Goal: Information Seeking & Learning: Learn about a topic

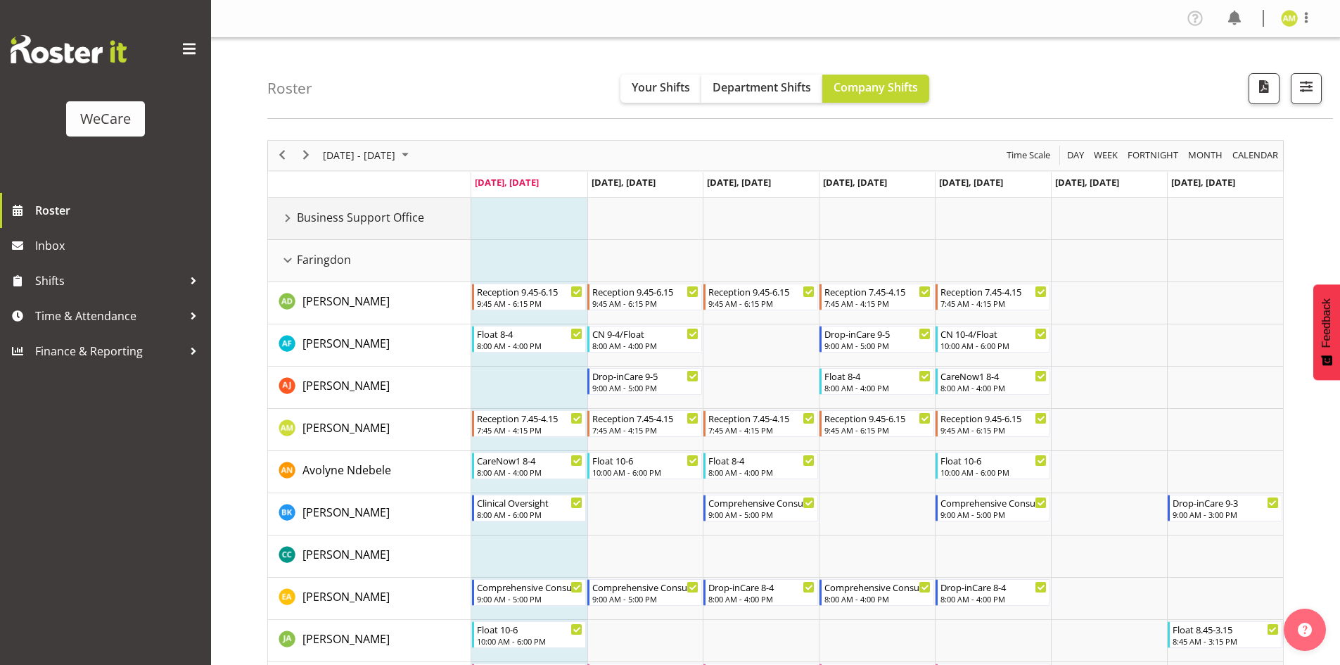
click at [291, 224] on div "Business Support Office resource" at bounding box center [288, 218] width 18 height 18
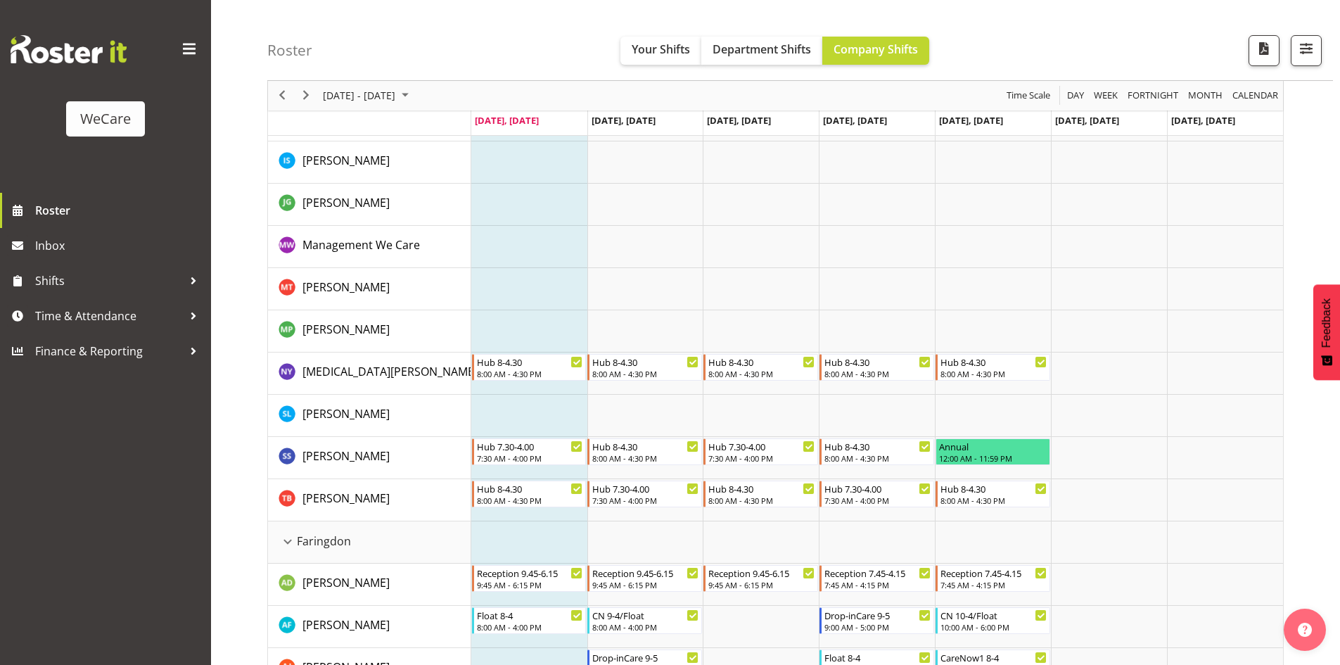
scroll to position [70, 0]
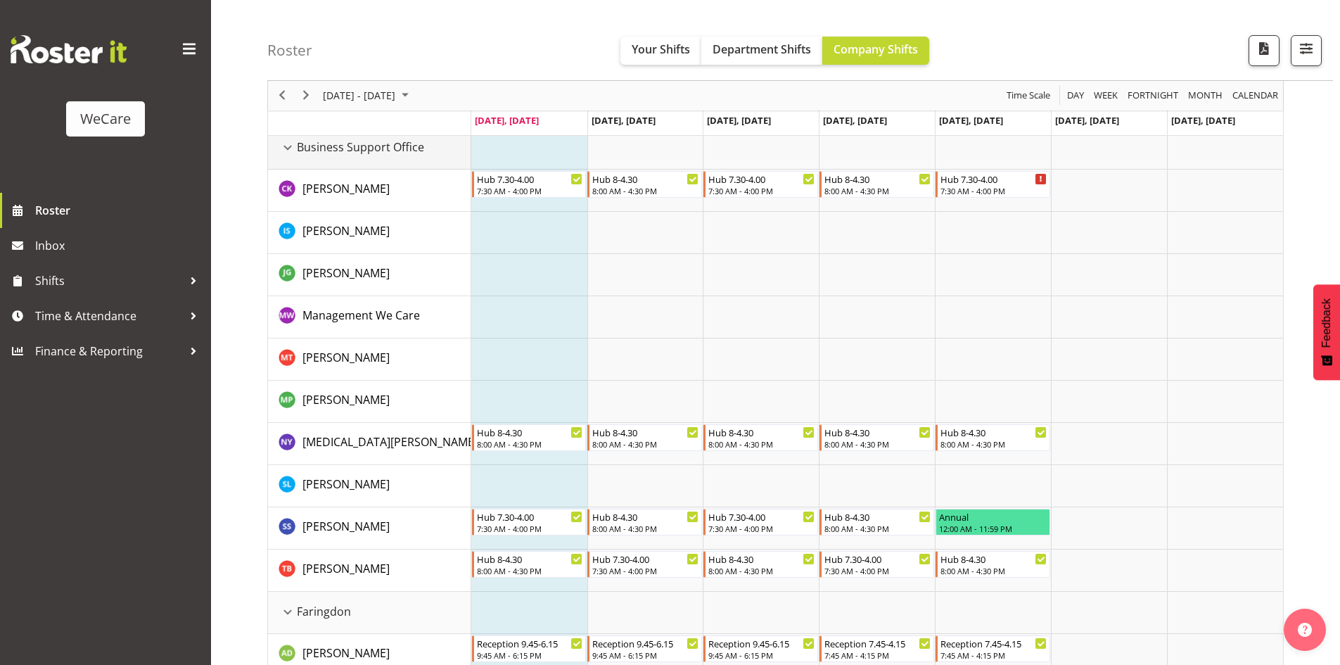
click at [286, 152] on div "Business Support Office resource" at bounding box center [288, 148] width 18 height 18
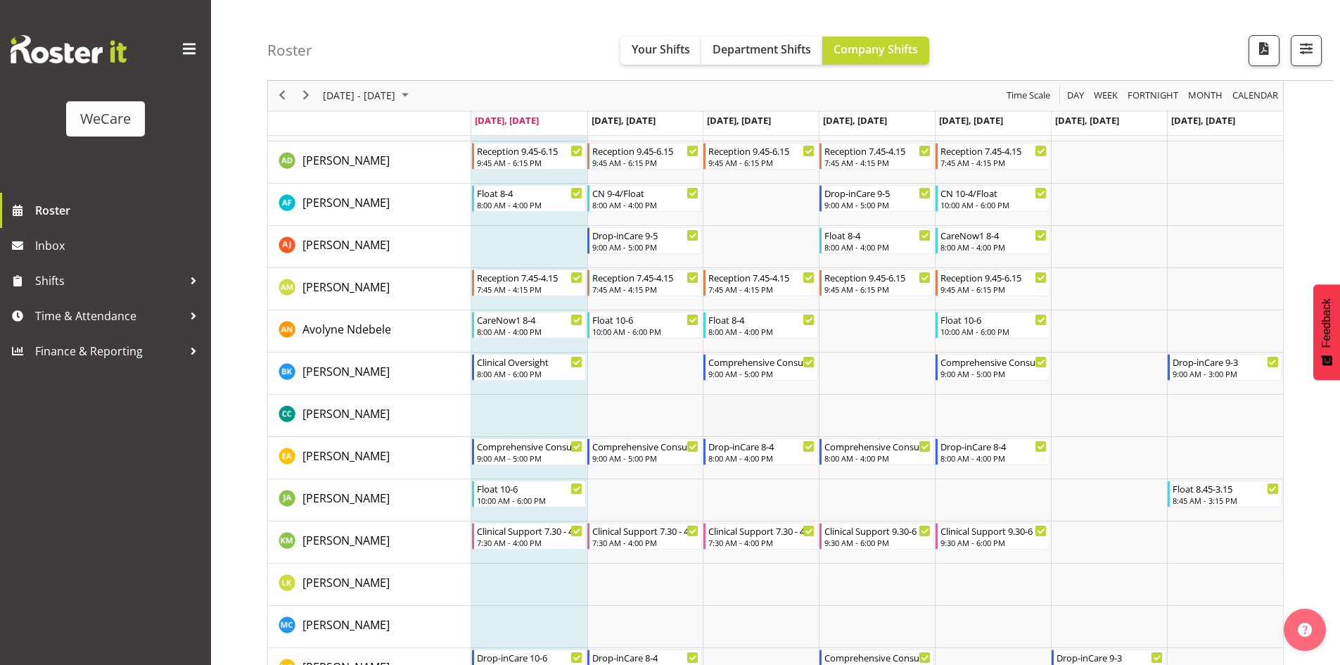
scroll to position [211, 0]
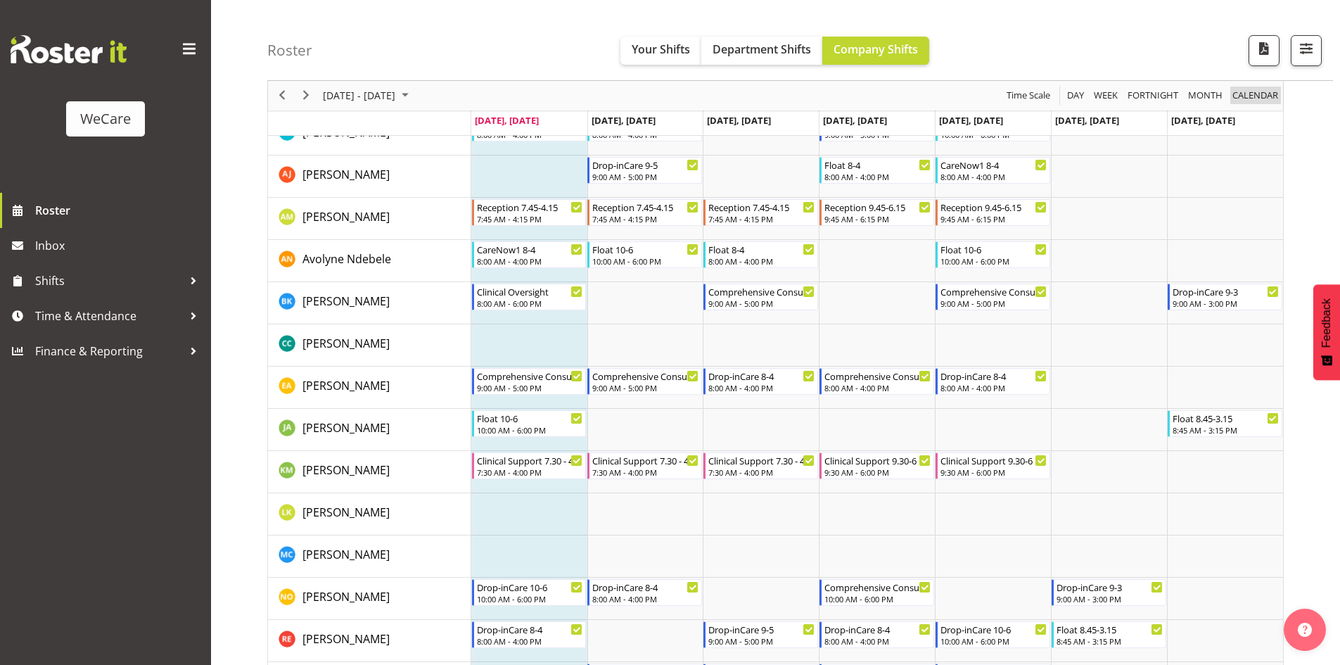
click at [1255, 96] on span "calendar" at bounding box center [1255, 96] width 49 height 18
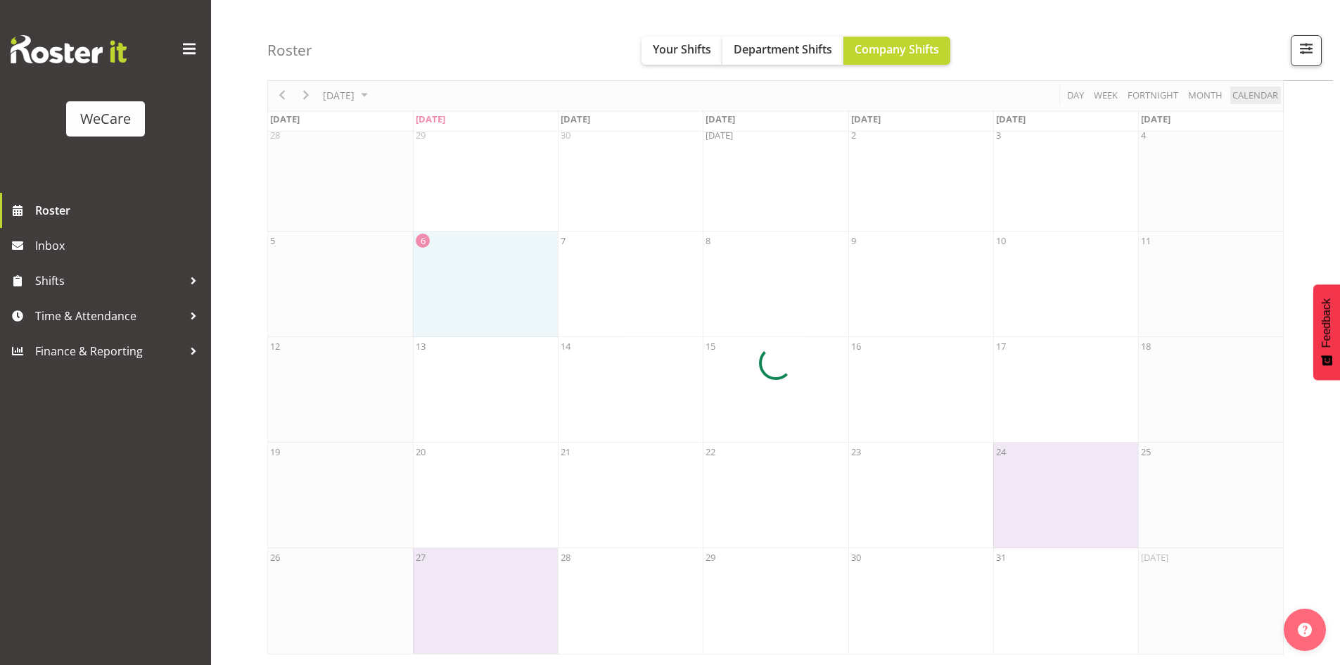
scroll to position [68, 0]
click at [663, 50] on span "Your Shifts" at bounding box center [682, 49] width 58 height 15
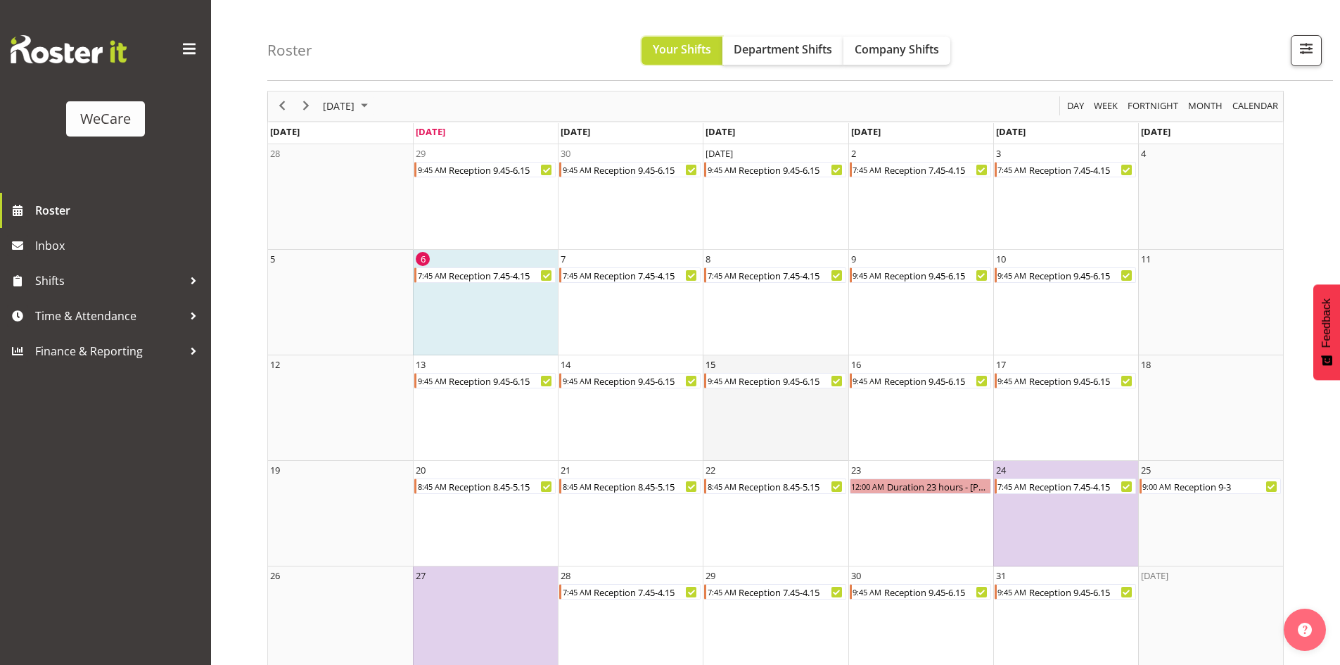
scroll to position [68, 0]
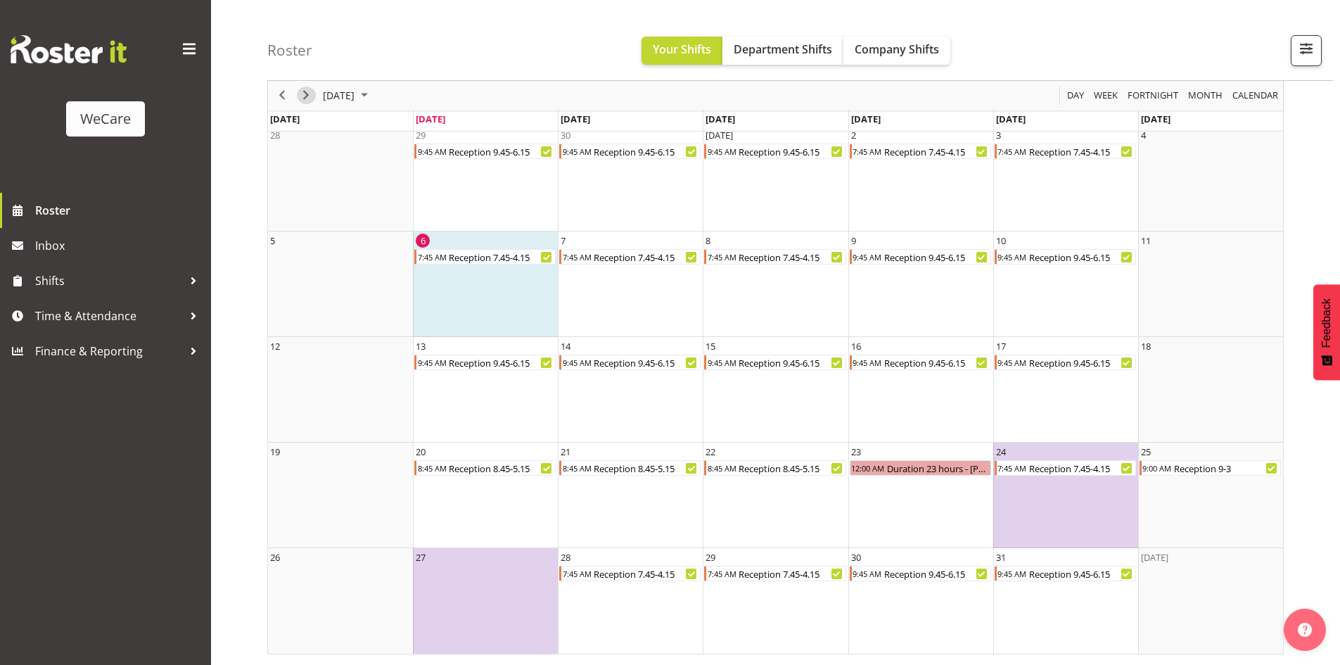
click at [309, 101] on span "Next" at bounding box center [306, 96] width 17 height 18
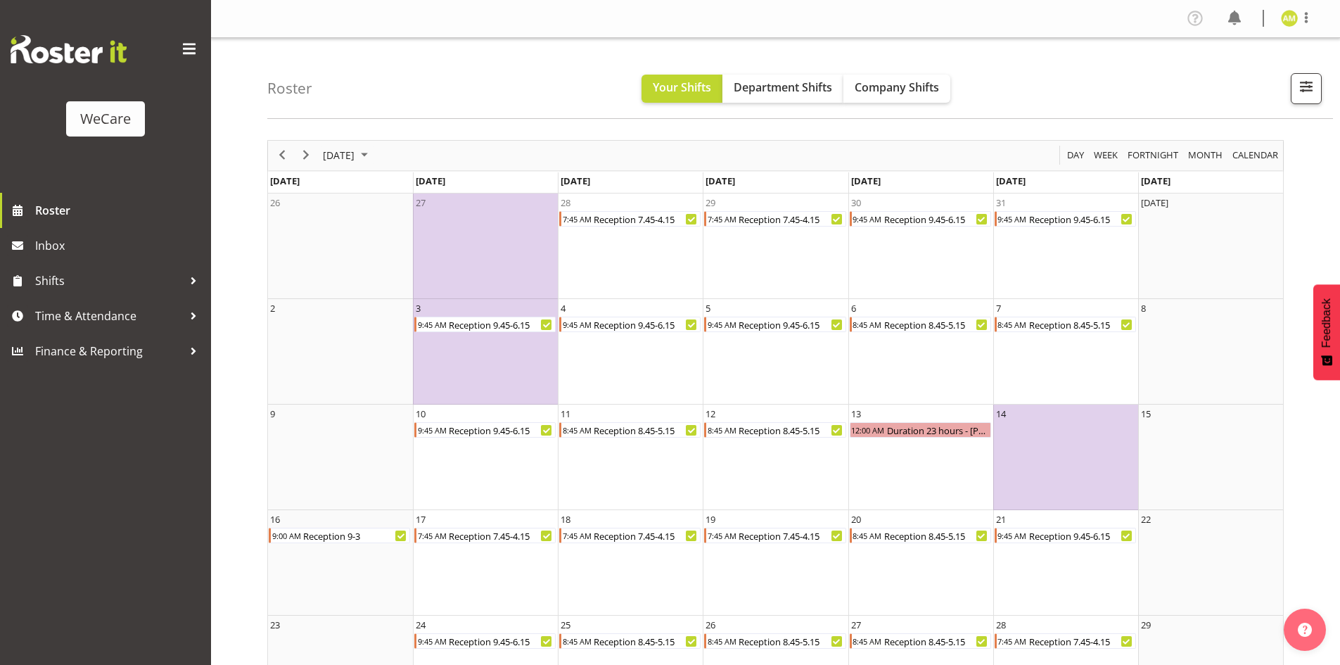
click at [306, 144] on div "next period" at bounding box center [306, 156] width 24 height 30
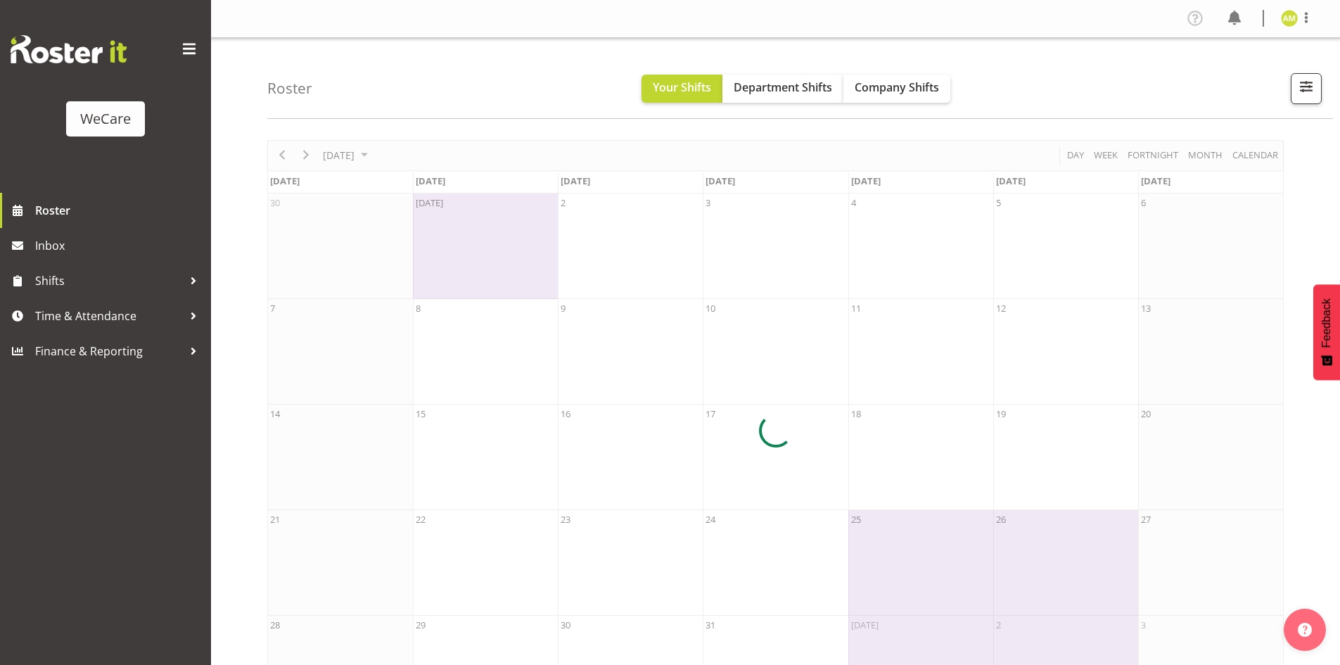
click at [307, 150] on div at bounding box center [775, 431] width 1017 height 582
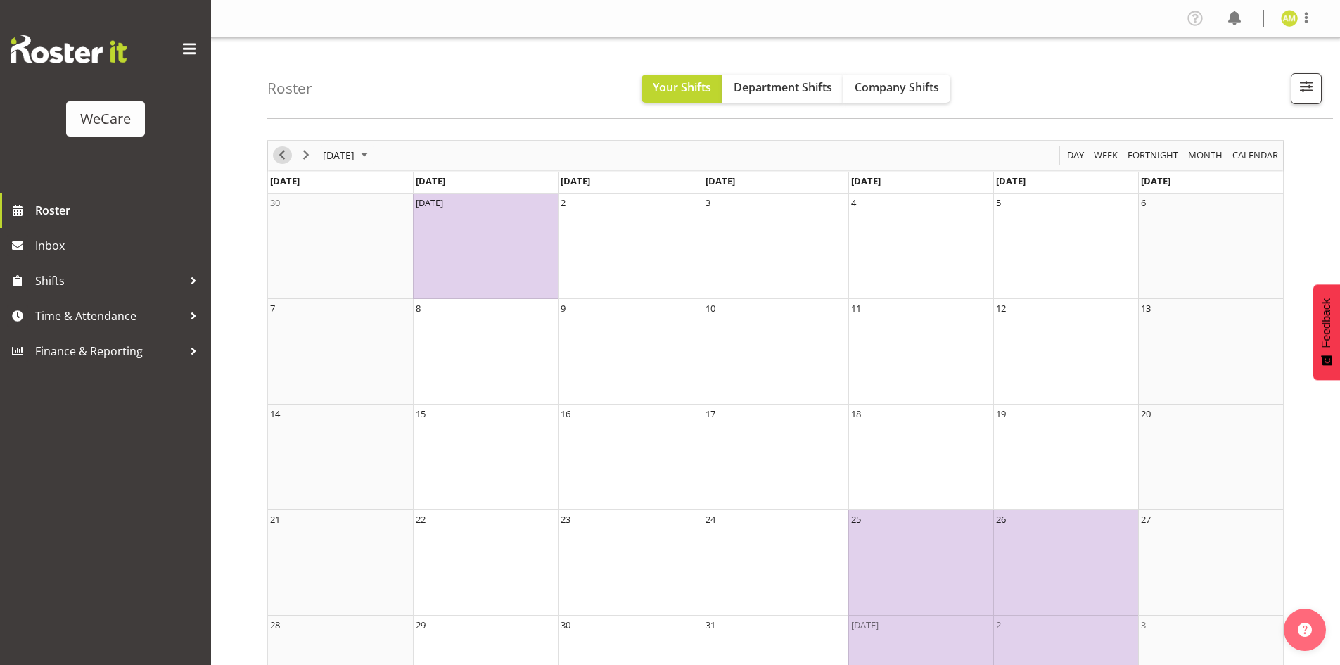
click at [279, 158] on span "Previous" at bounding box center [282, 155] width 17 height 18
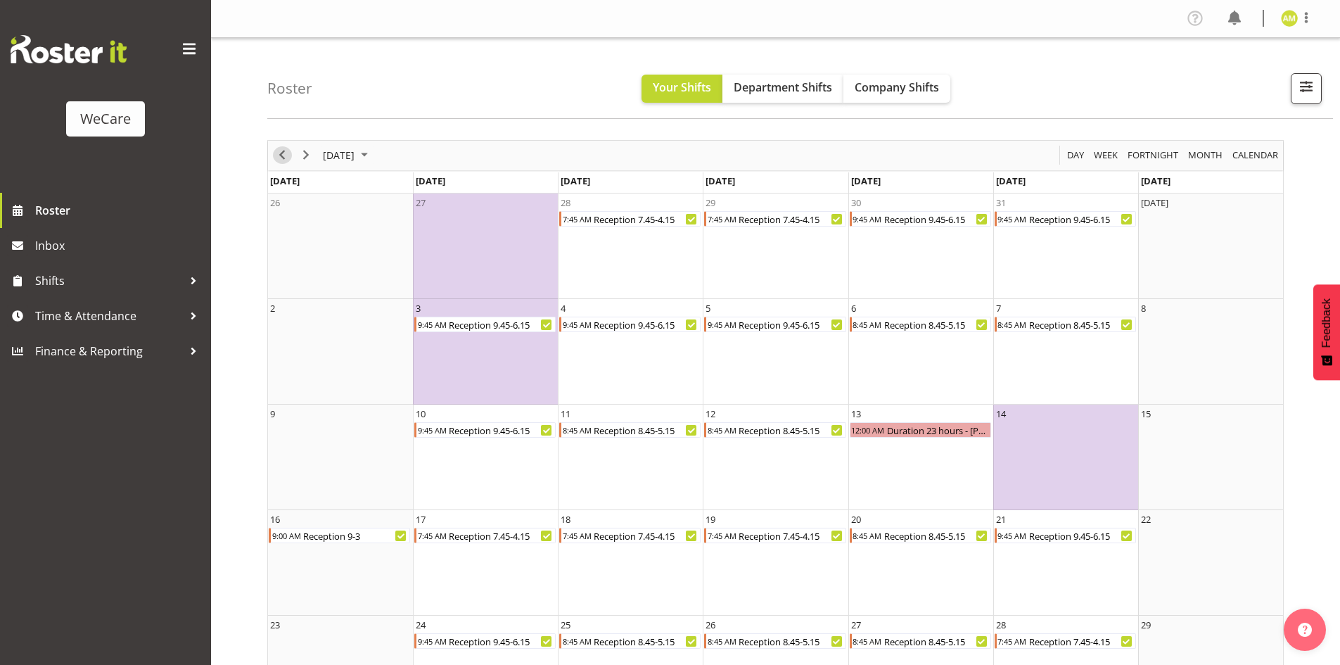
click at [279, 158] on span "Previous" at bounding box center [282, 155] width 17 height 18
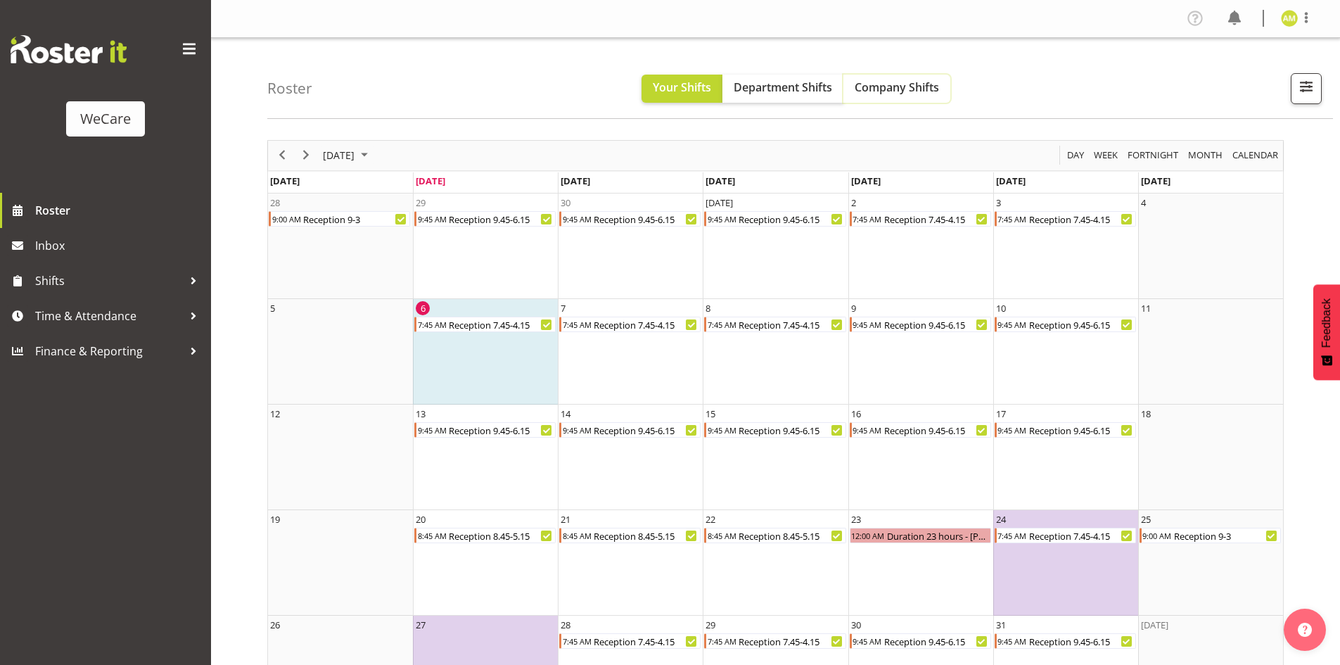
click at [878, 86] on span "Company Shifts" at bounding box center [897, 86] width 84 height 15
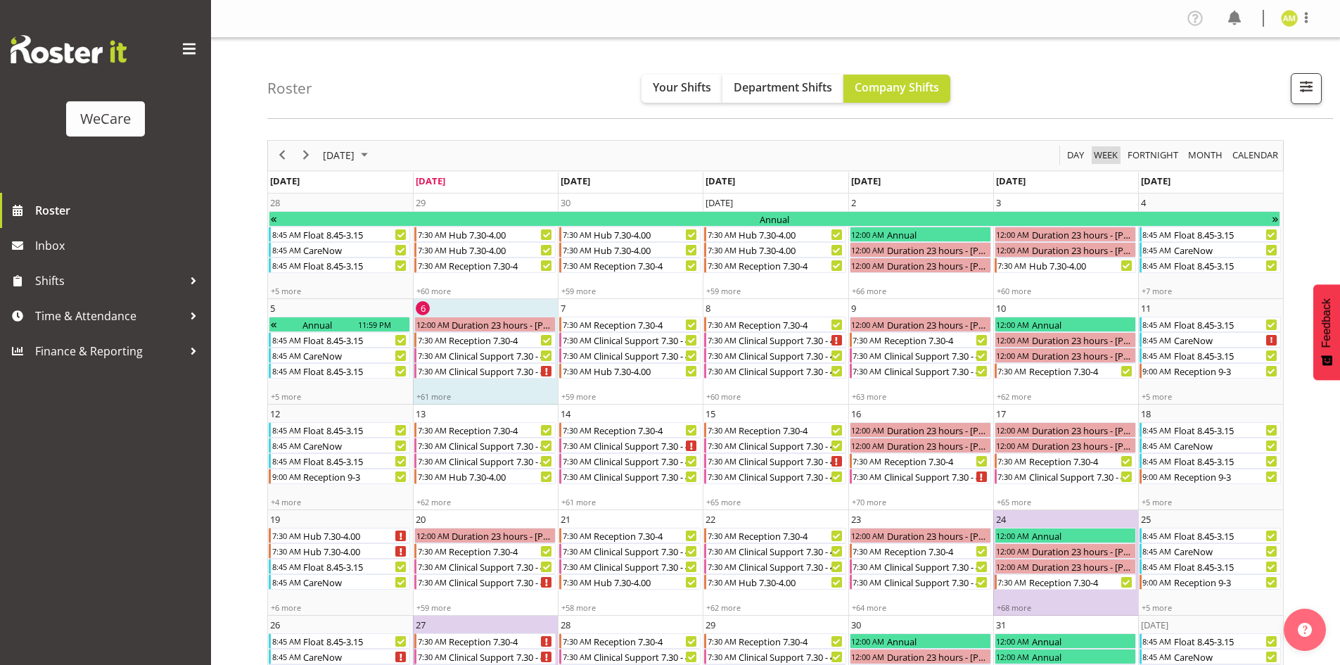
click at [1102, 156] on span "Week" at bounding box center [1106, 155] width 27 height 18
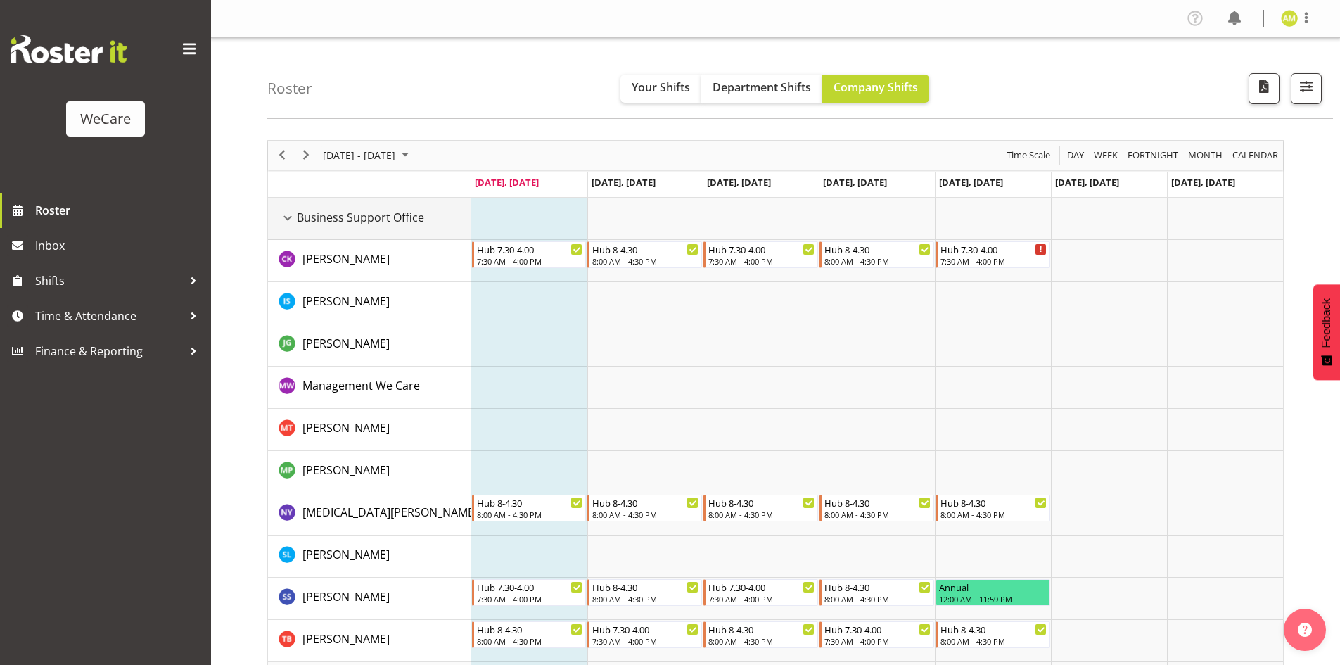
click at [287, 222] on div "Business Support Office resource" at bounding box center [288, 218] width 18 height 18
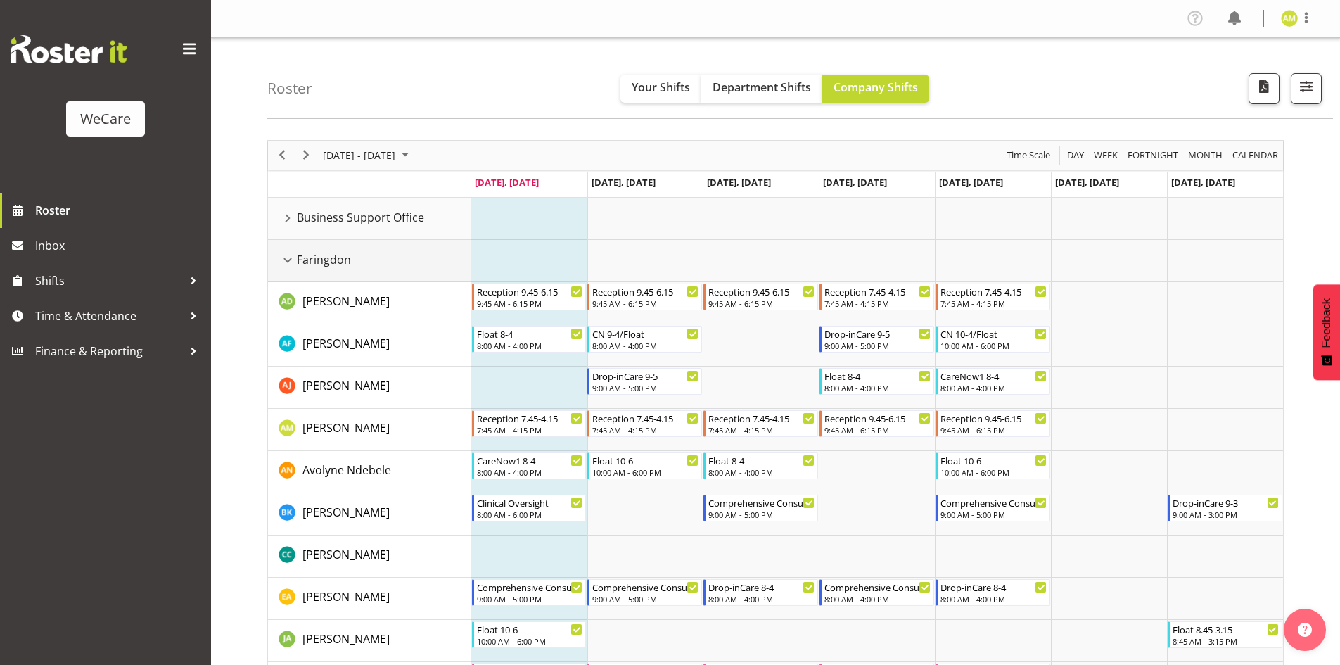
click at [286, 265] on div "Faringdon resource" at bounding box center [288, 260] width 18 height 18
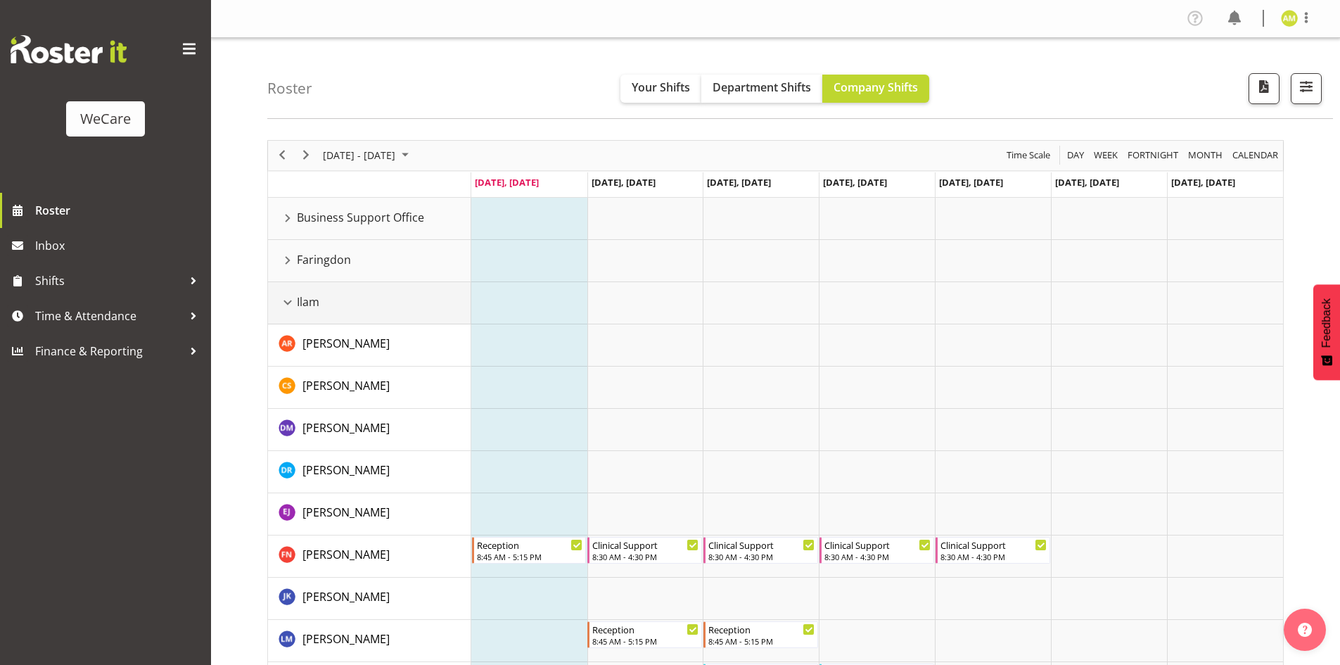
click at [286, 299] on div "Ilam resource" at bounding box center [288, 302] width 18 height 18
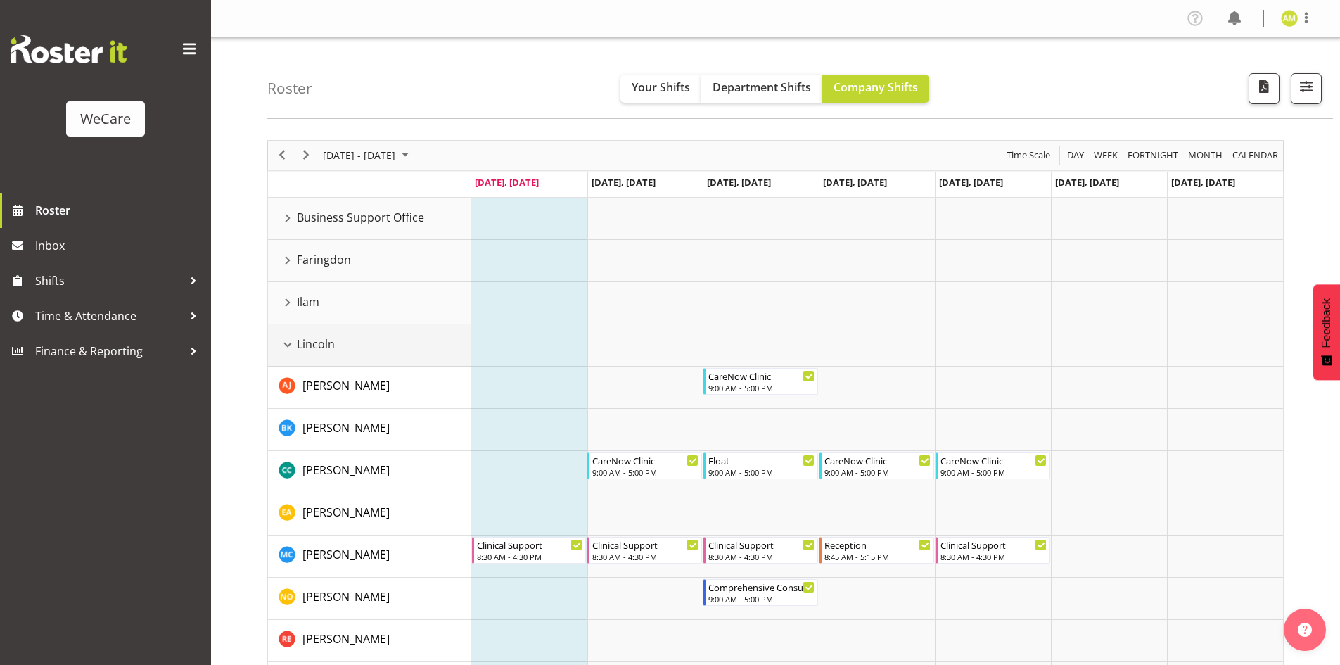
click at [293, 350] on div "Lincoln resource" at bounding box center [288, 345] width 18 height 18
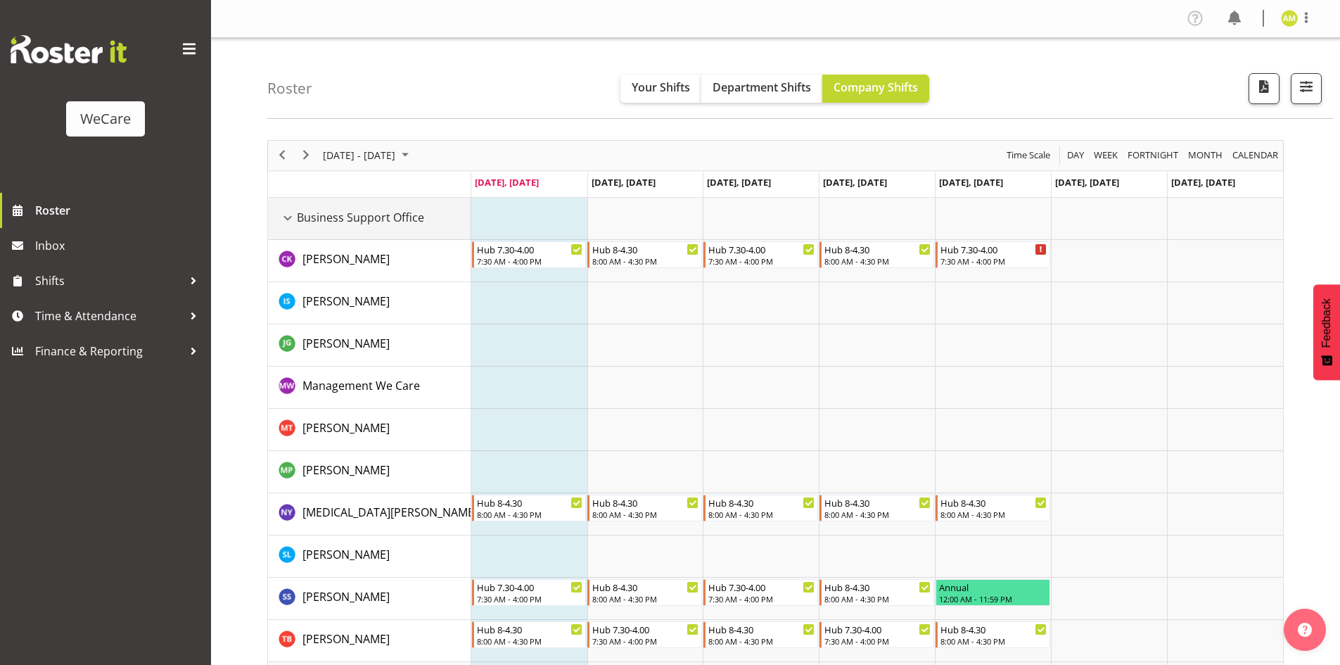
click at [283, 224] on div "Business Support Office resource" at bounding box center [288, 218] width 18 height 18
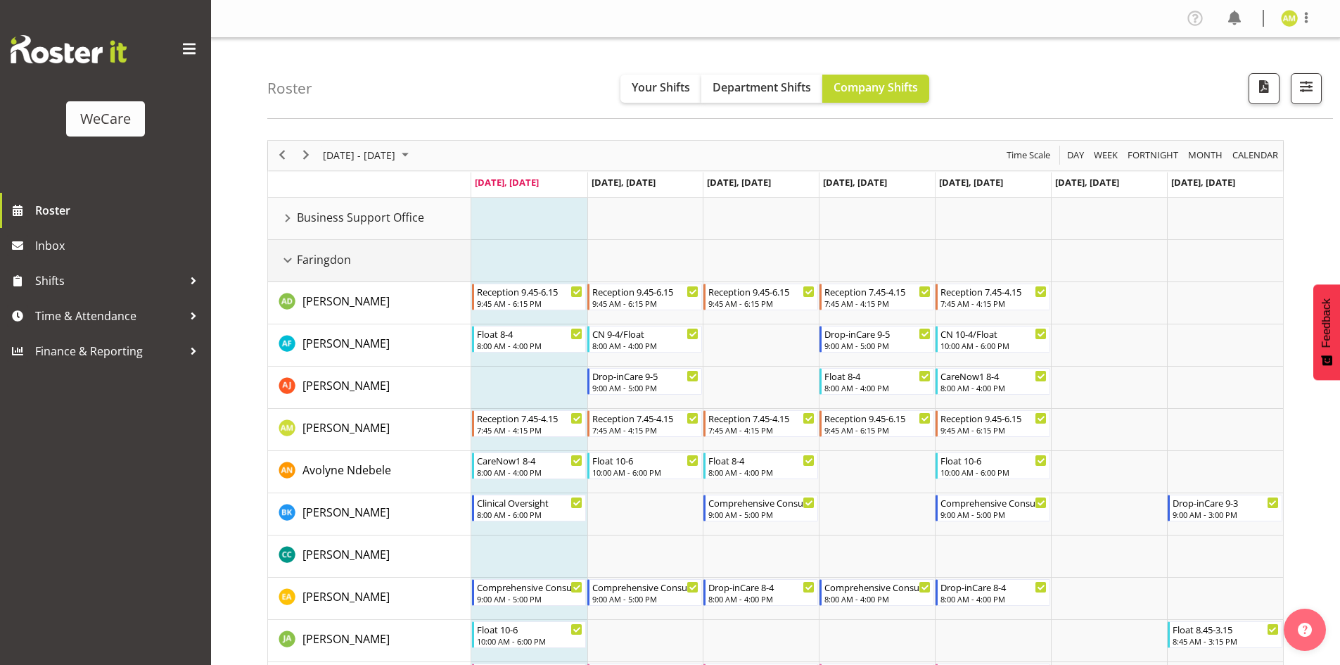
click at [284, 265] on div "Faringdon resource" at bounding box center [288, 260] width 18 height 18
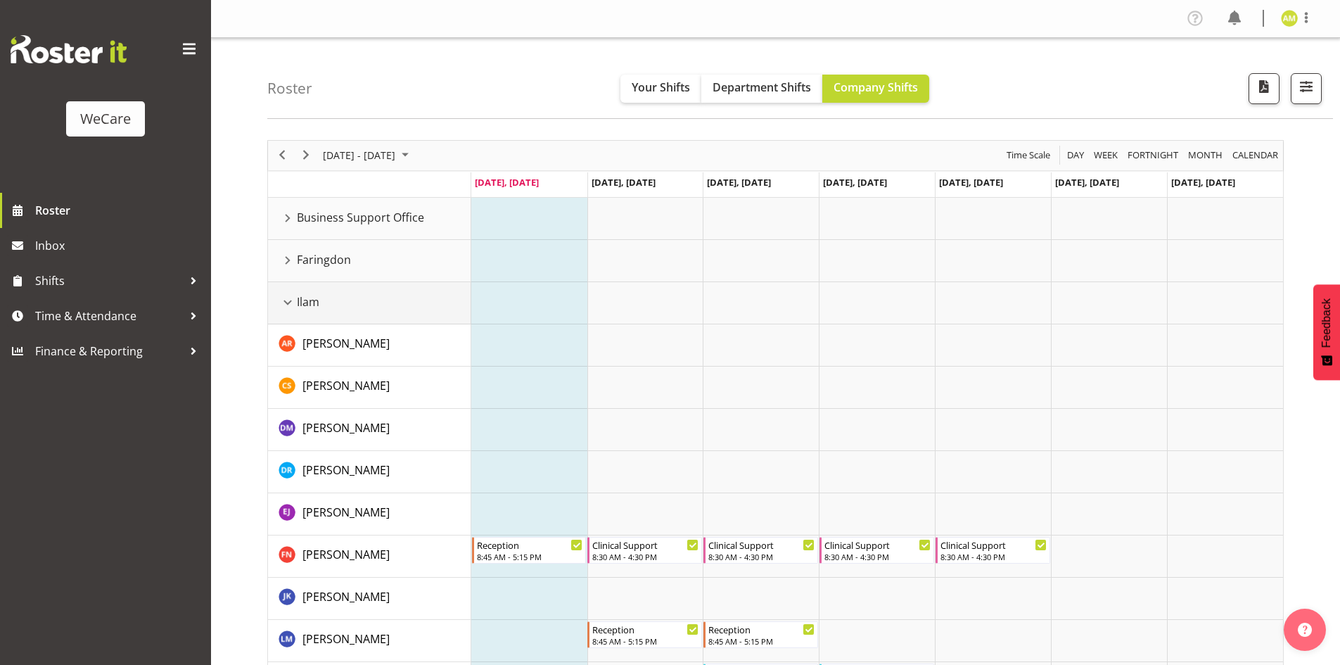
click at [288, 307] on div "Ilam resource" at bounding box center [288, 302] width 18 height 18
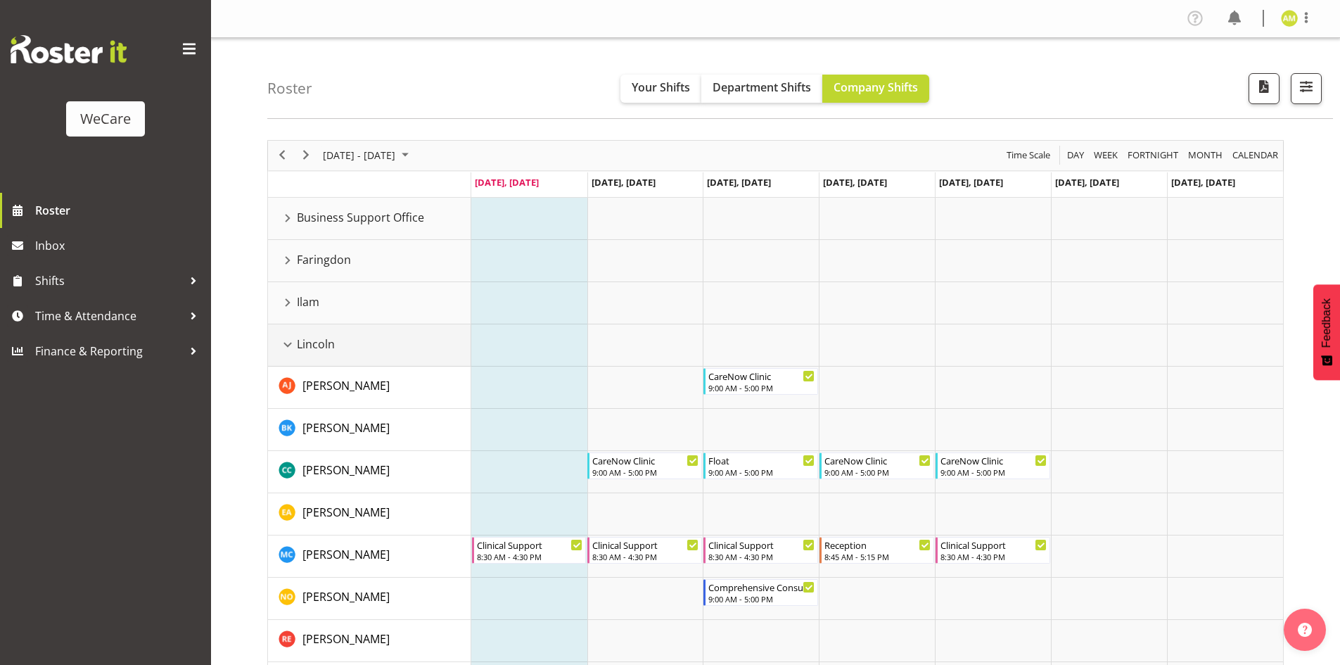
click at [287, 347] on div "Lincoln resource" at bounding box center [288, 345] width 18 height 18
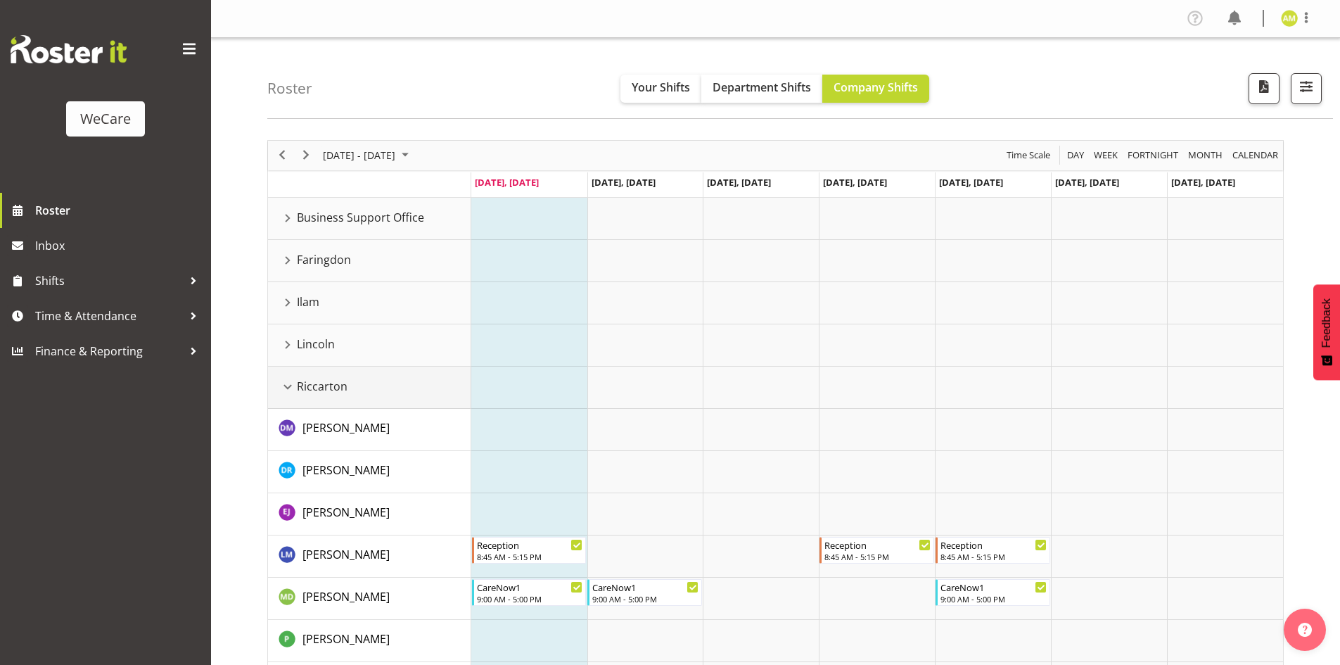
click at [287, 388] on div "Riccarton resource" at bounding box center [288, 387] width 18 height 18
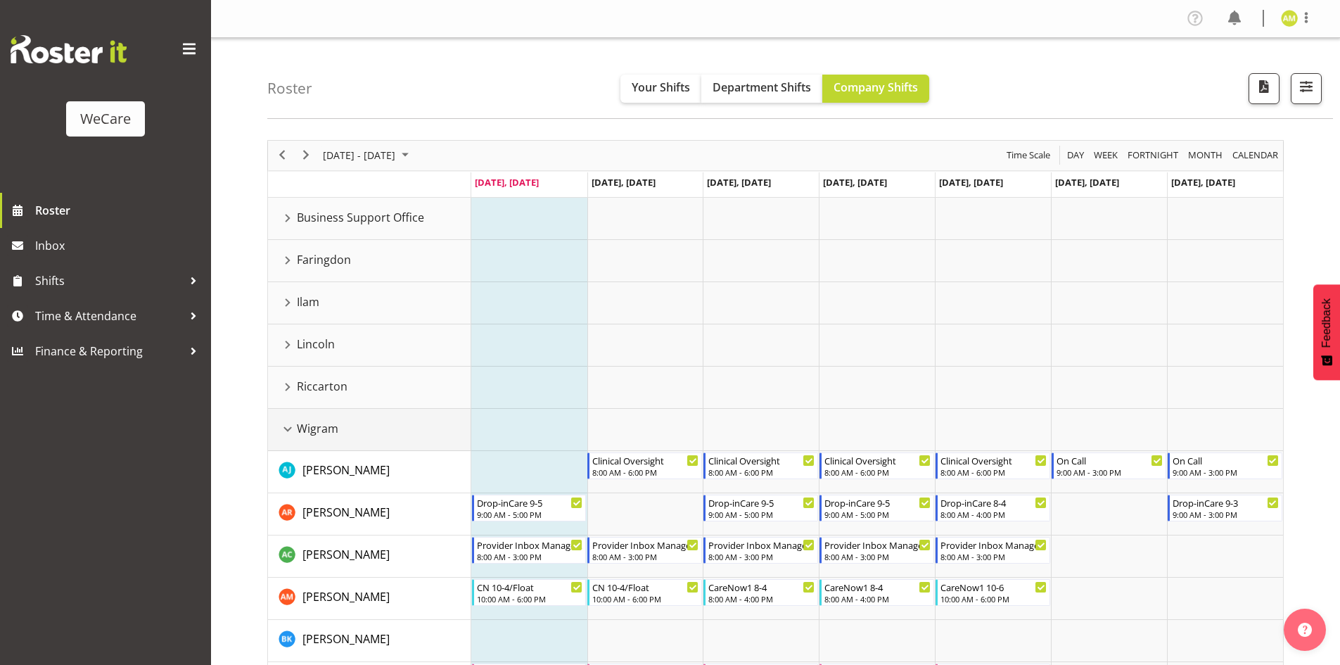
click at [287, 428] on div "Wigram resource" at bounding box center [288, 429] width 18 height 18
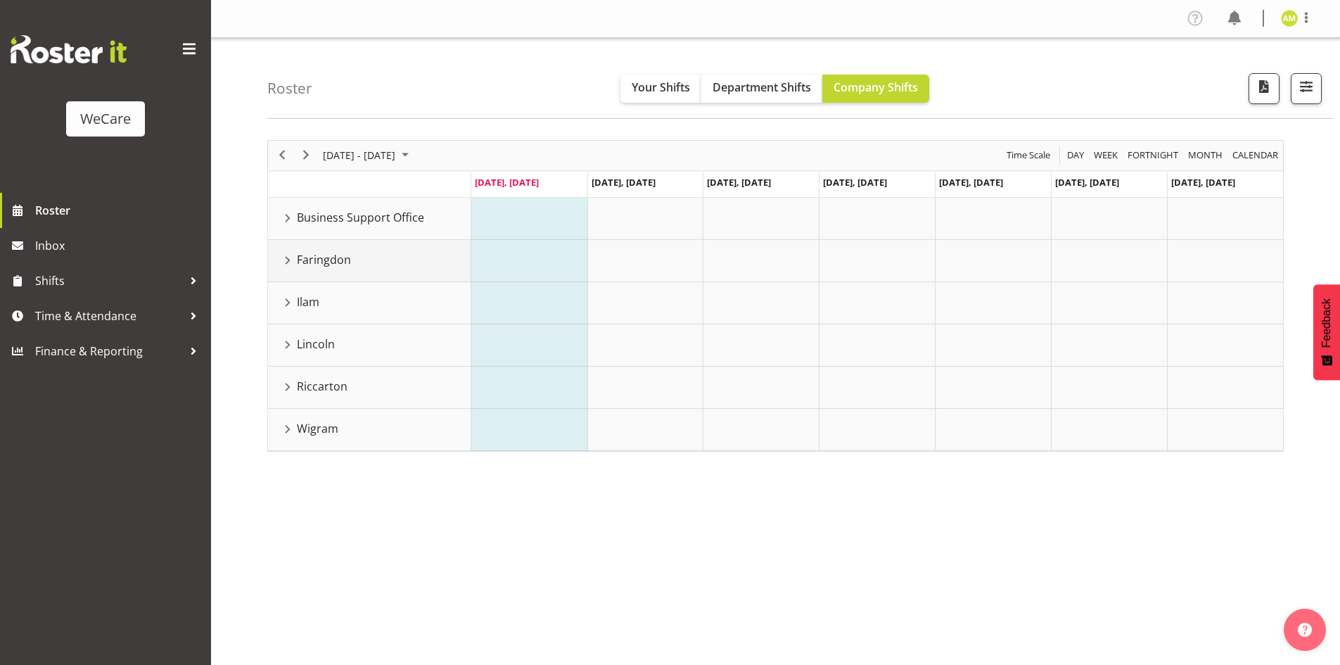
click at [282, 258] on div "Faringdon resource" at bounding box center [288, 260] width 18 height 18
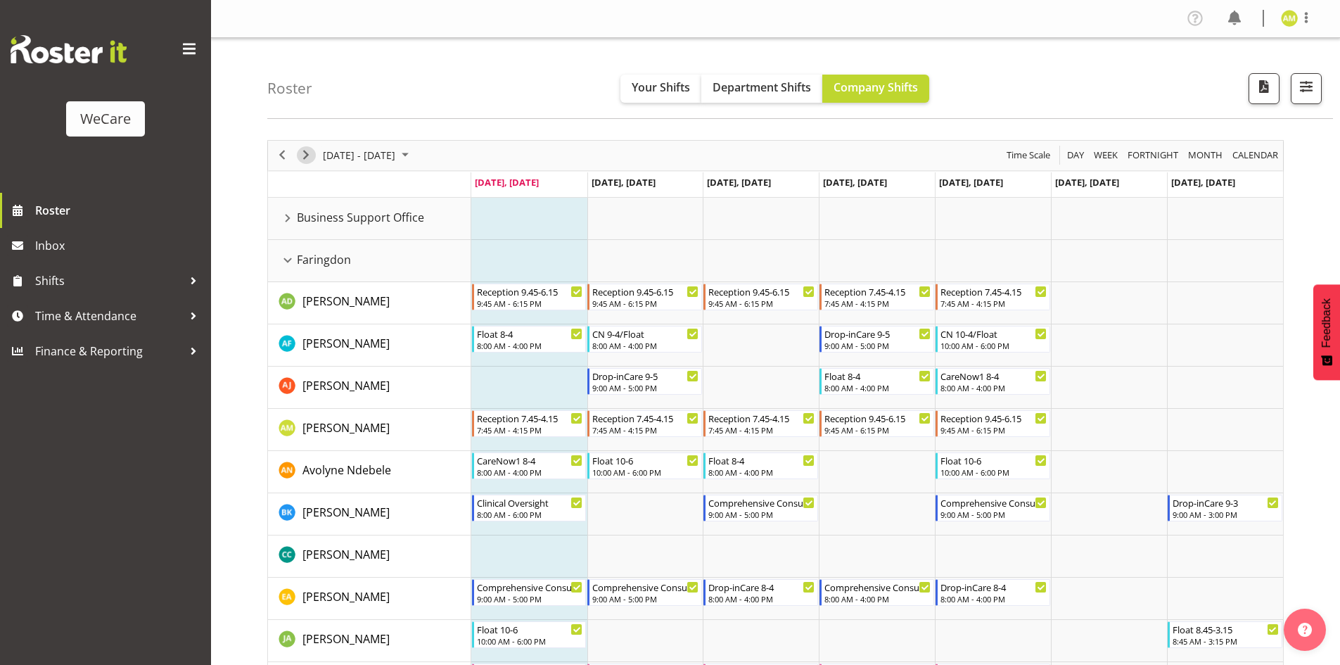
click at [307, 160] on span "Next" at bounding box center [306, 155] width 17 height 18
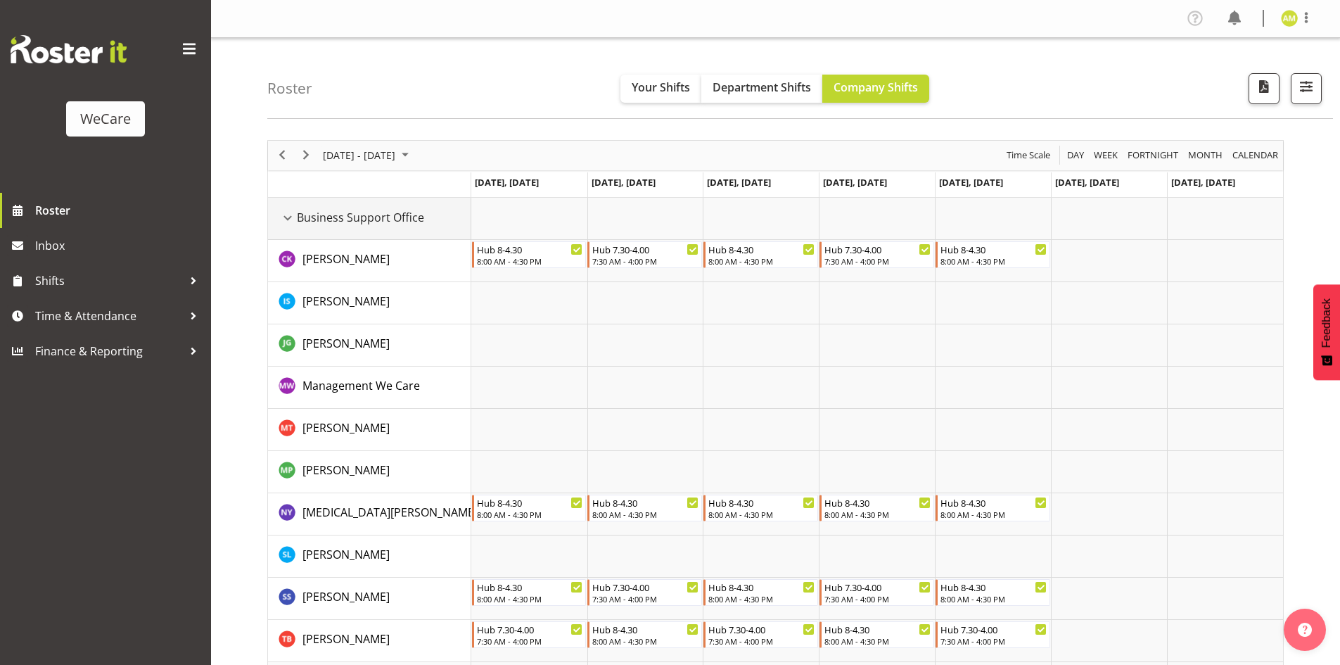
click at [288, 226] on div "Business Support Office resource" at bounding box center [288, 218] width 18 height 18
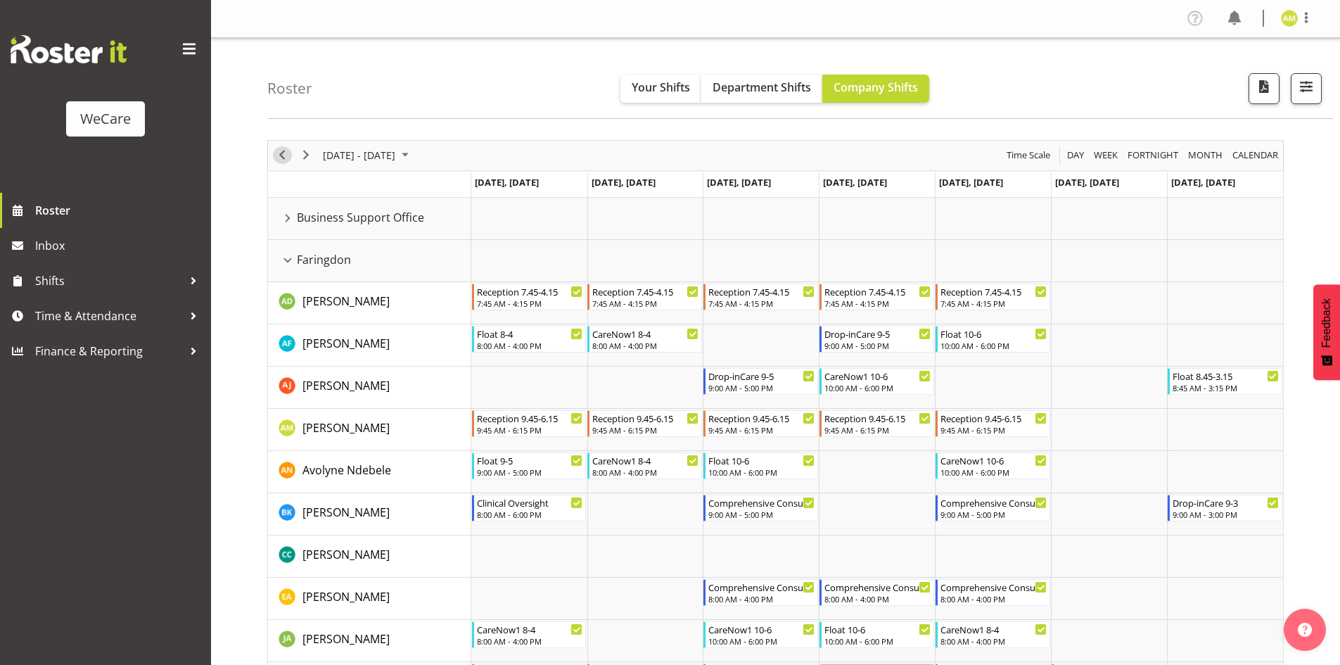
click at [289, 151] on span "Previous" at bounding box center [282, 155] width 17 height 18
